Goal: Task Accomplishment & Management: Manage account settings

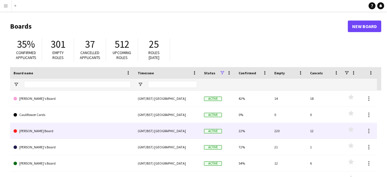
click at [47, 129] on link "[PERSON_NAME] Board" at bounding box center [72, 131] width 117 height 16
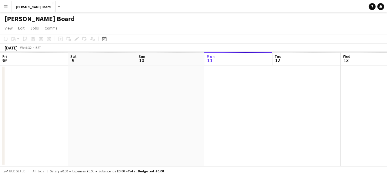
scroll to position [0, 138]
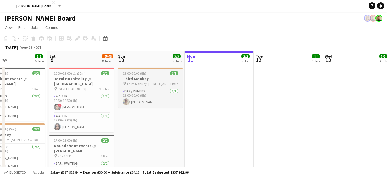
drag, startPoint x: 20, startPoint y: 59, endPoint x: 128, endPoint y: 78, distance: 108.9
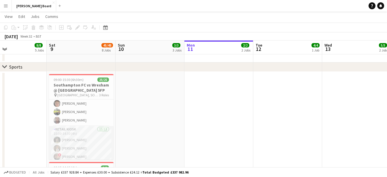
scroll to position [87, 0]
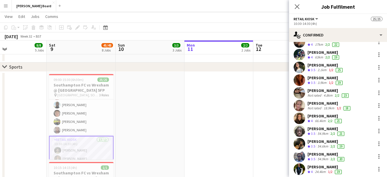
scroll to position [62, 0]
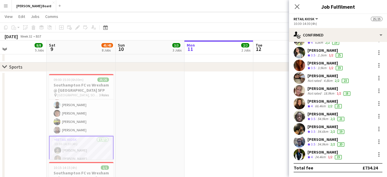
click at [319, 140] on div "Omar Quainoo" at bounding box center [327, 138] width 38 height 5
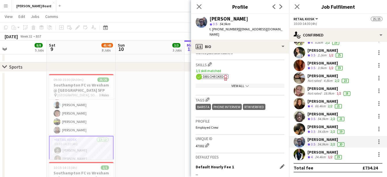
scroll to position [173, 0]
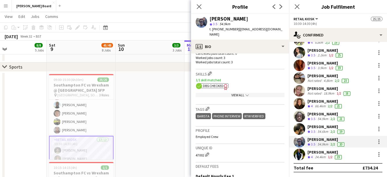
click at [246, 93] on icon "chevron-down" at bounding box center [247, 94] width 3 height 3
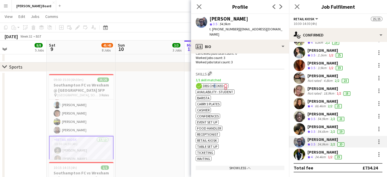
click at [215, 83] on span "DBS Checked" at bounding box center [213, 85] width 21 height 4
